Goal: Find specific page/section

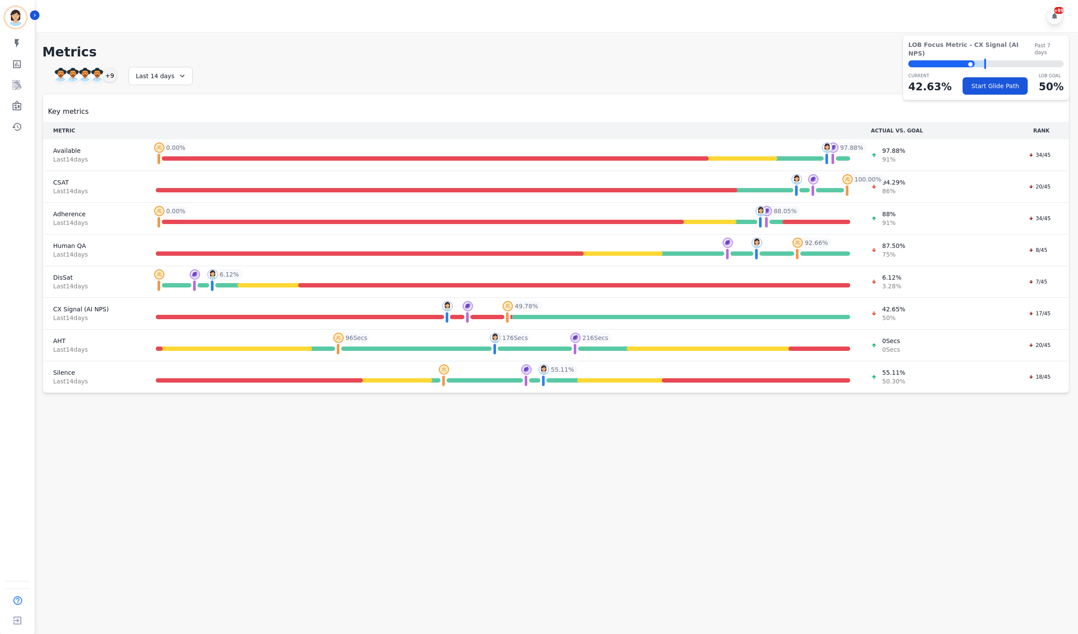
click at [525, 12] on div "+99" at bounding box center [558, 16] width 1045 height 32
click at [68, 531] on main "**********" at bounding box center [556, 349] width 1045 height 634
click at [20, 108] on icon "Sidebar" at bounding box center [17, 106] width 9 height 10
